Goal: Check status: Check status

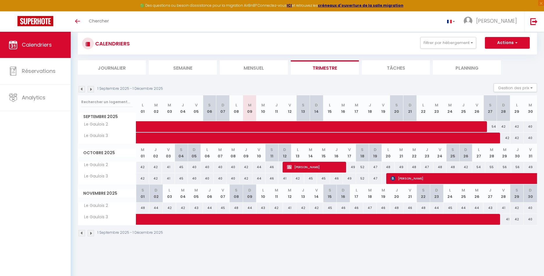
scroll to position [32, 0]
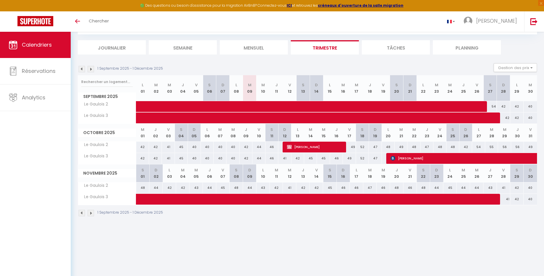
click at [94, 211] on img at bounding box center [91, 213] width 6 height 6
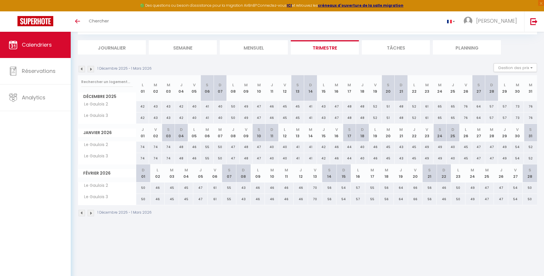
click at [82, 212] on img at bounding box center [82, 213] width 6 height 6
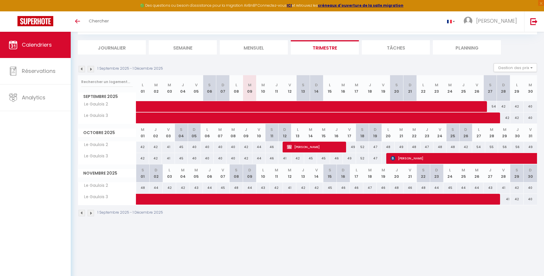
scroll to position [0, 0]
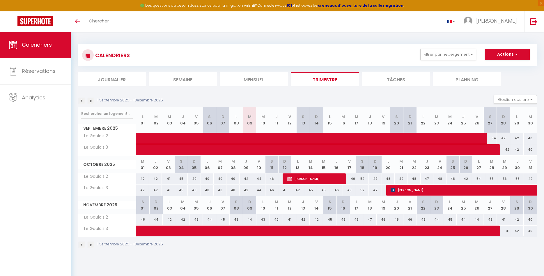
click at [322, 176] on span "[PERSON_NAME]" at bounding box center [316, 178] width 58 height 11
select select "OK"
select select "KO"
select select "0"
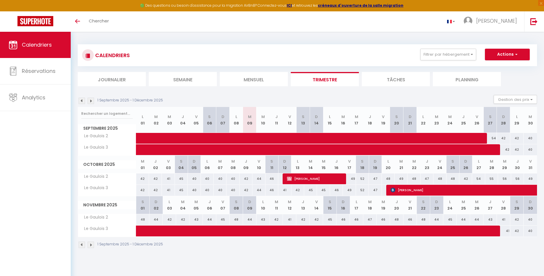
select select "1"
select select
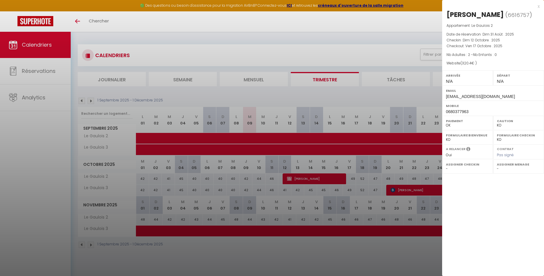
click at [538, 6] on div "x" at bounding box center [491, 6] width 98 height 7
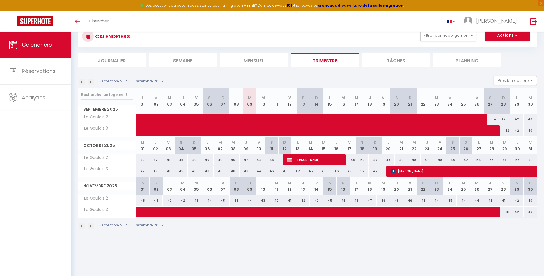
scroll to position [32, 0]
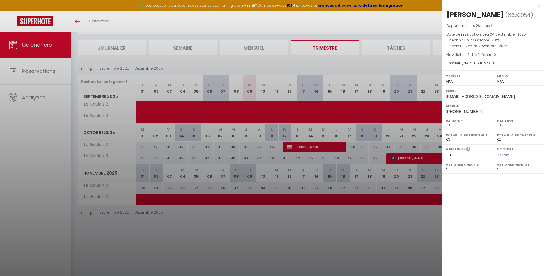
click at [539, 6] on div "x" at bounding box center [491, 6] width 98 height 7
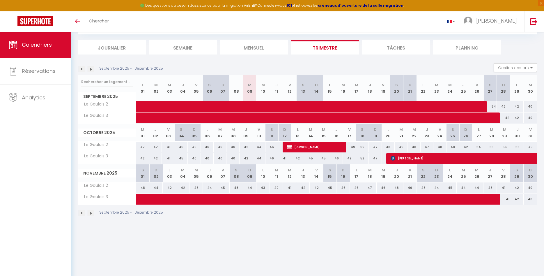
click at [301, 147] on span "[PERSON_NAME]" at bounding box center [316, 146] width 58 height 11
select select "KO"
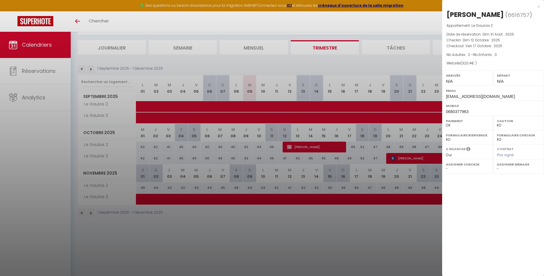
click at [537, 7] on div "x" at bounding box center [491, 6] width 98 height 7
